Goal: Task Accomplishment & Management: Manage account settings

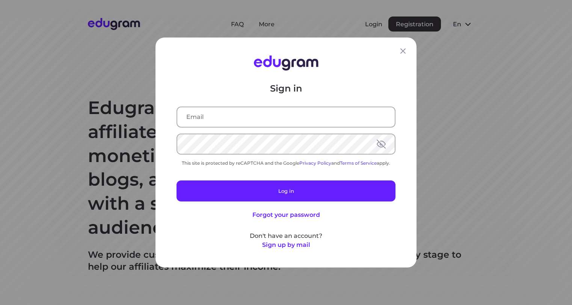
type input "francisabey@gmail.com"
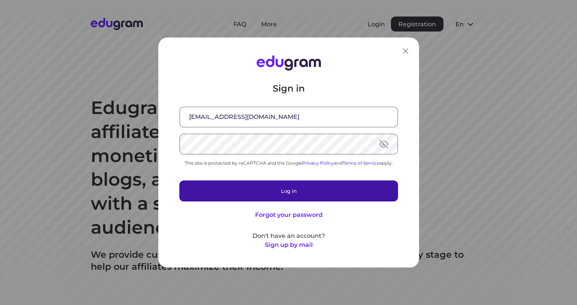
click at [279, 194] on button "Log in" at bounding box center [288, 191] width 219 height 21
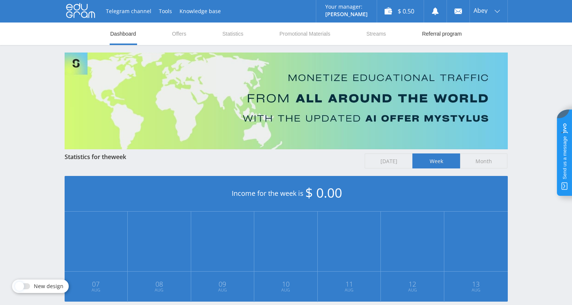
click at [433, 32] on link "Referral program" at bounding box center [441, 34] width 41 height 23
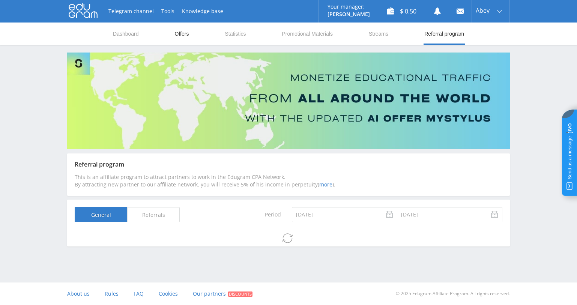
click at [174, 35] on link "Offers" at bounding box center [182, 34] width 16 height 23
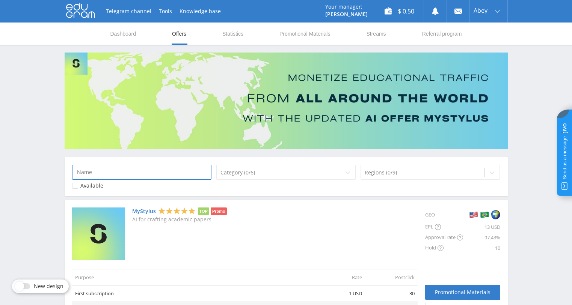
drag, startPoint x: 510, startPoint y: 225, endPoint x: 144, endPoint y: 170, distance: 369.4
click at [144, 170] on input at bounding box center [142, 172] width 140 height 15
click at [114, 35] on link "Dashboard" at bounding box center [123, 34] width 27 height 23
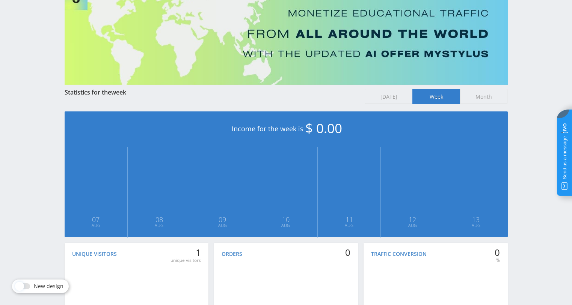
scroll to position [140, 0]
